Goal: Check status: Check status

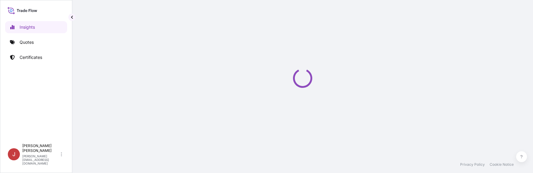
select select "2025"
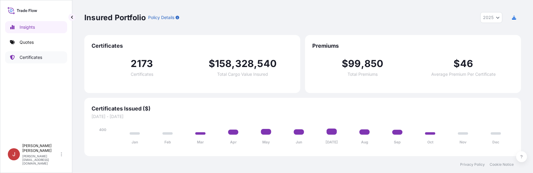
click at [32, 54] on link "Certificates" at bounding box center [36, 57] width 62 height 12
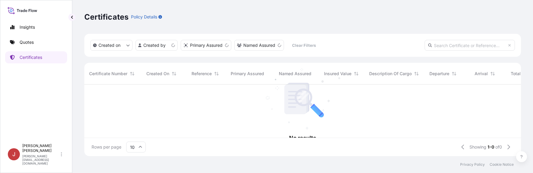
scroll to position [5, 5]
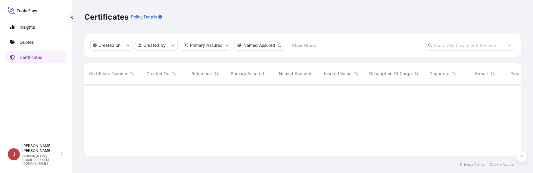
click at [454, 44] on input "text" at bounding box center [470, 45] width 90 height 11
paste input "31442-15-1"
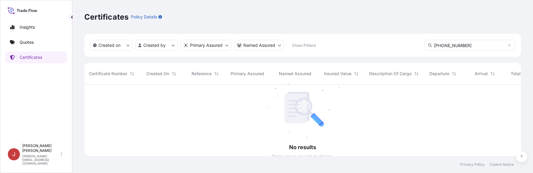
scroll to position [89, 432]
click at [461, 48] on input "31442-15-1" at bounding box center [470, 45] width 90 height 11
drag, startPoint x: 463, startPoint y: 45, endPoint x: 402, endPoint y: 45, distance: 61.2
click at [402, 45] on div "Created on Created by Primary Assured Named Assured Clear Filters 31442-15-1" at bounding box center [302, 45] width 437 height 23
paste input "PI2/058/SMP/VII/2025"
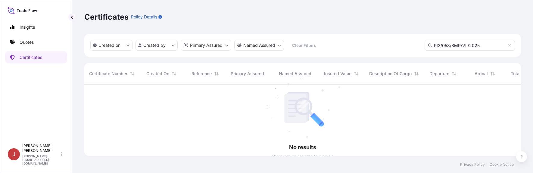
click at [13, 78] on div "Insights Quotes Certificates" at bounding box center [36, 78] width 62 height 125
click at [7, 95] on div "Insights Quotes Certificates" at bounding box center [36, 78] width 62 height 125
drag, startPoint x: 483, startPoint y: 44, endPoint x: 372, endPoint y: 36, distance: 111.2
click at [372, 36] on div "Created on Created by Primary Assured Named Assured Clear Filters PI2/058/SMP/V…" at bounding box center [302, 45] width 437 height 23
paste input "B080124436M"
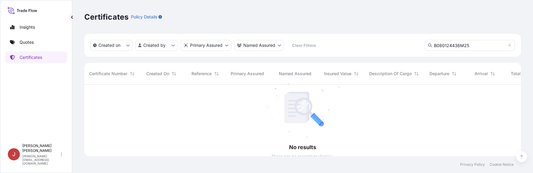
type input "B080124436M25"
